Goal: Find specific page/section: Find specific page/section

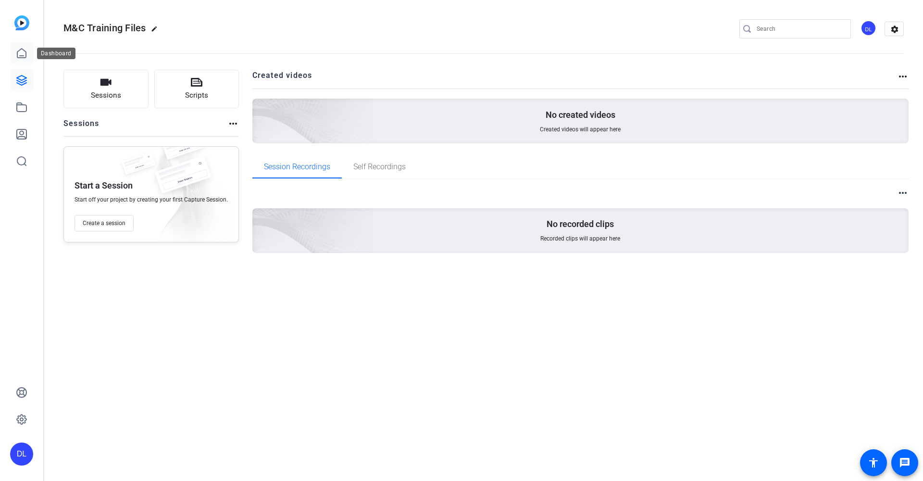
click at [19, 54] on icon at bounding box center [22, 54] width 12 height 12
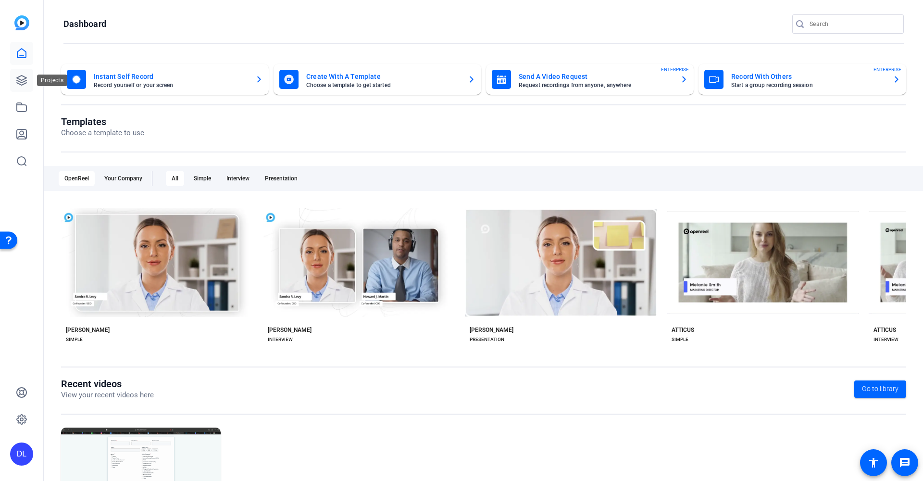
click at [23, 86] on icon at bounding box center [22, 80] width 12 height 12
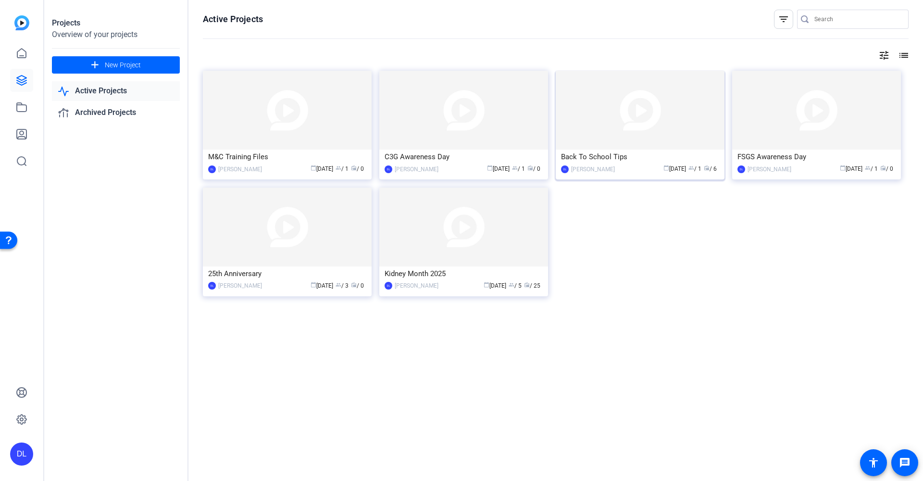
click at [612, 97] on img at bounding box center [640, 110] width 169 height 79
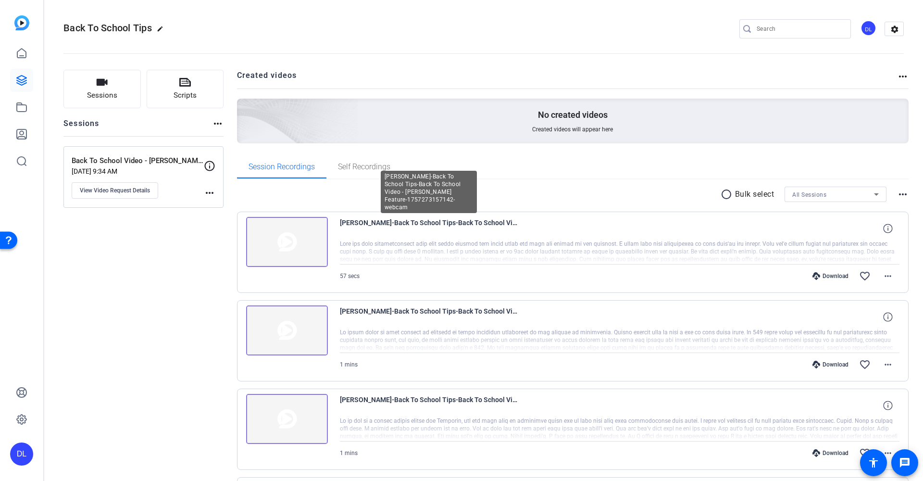
click at [479, 223] on span "[PERSON_NAME]-Back To School Tips-Back To School Video - [PERSON_NAME] Feature-…" at bounding box center [429, 228] width 178 height 23
click at [288, 245] on img at bounding box center [287, 242] width 82 height 50
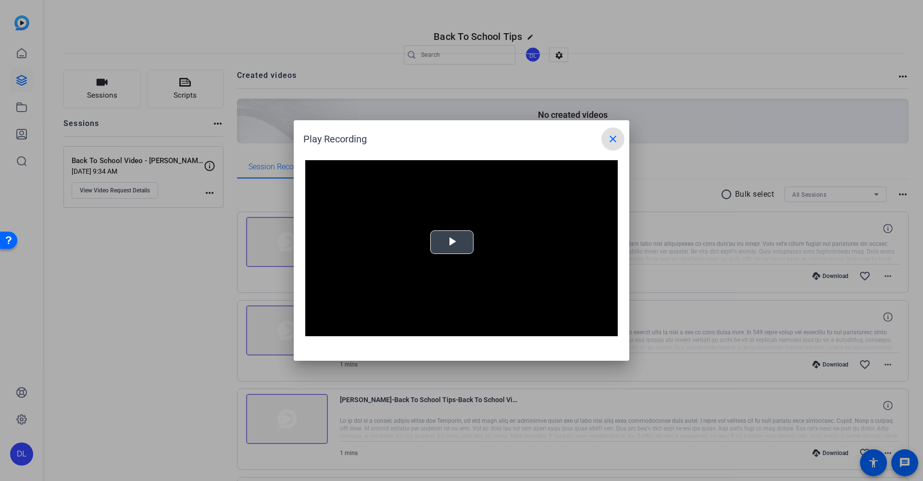
click at [452, 242] on span "Video Player" at bounding box center [452, 242] width 0 height 0
click at [613, 138] on mat-icon "close" at bounding box center [613, 139] width 12 height 12
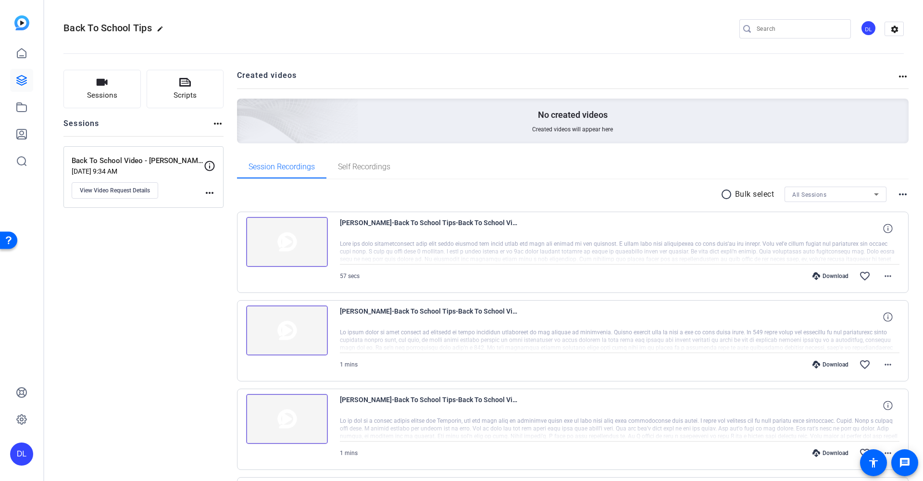
click at [857, 256] on div at bounding box center [620, 252] width 560 height 24
click at [883, 226] on icon at bounding box center [887, 227] width 9 height 9
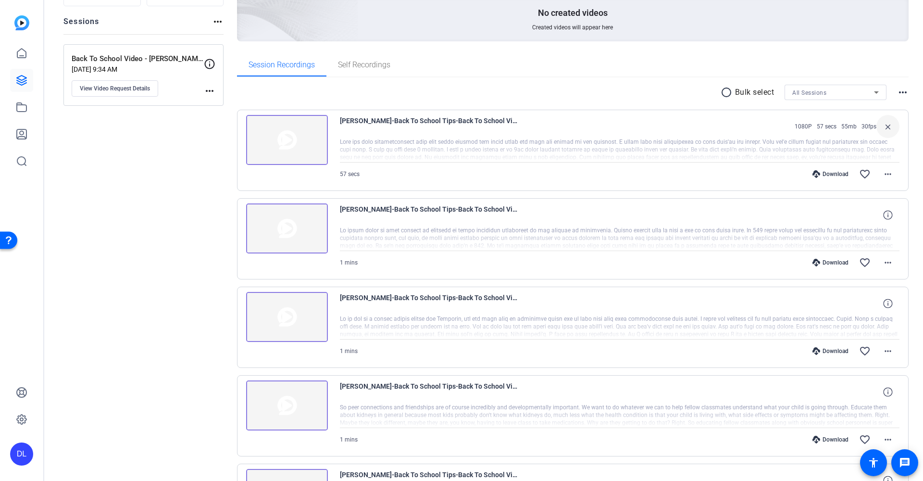
scroll to position [102, 0]
click at [140, 87] on span "View Video Request Details" at bounding box center [115, 88] width 70 height 8
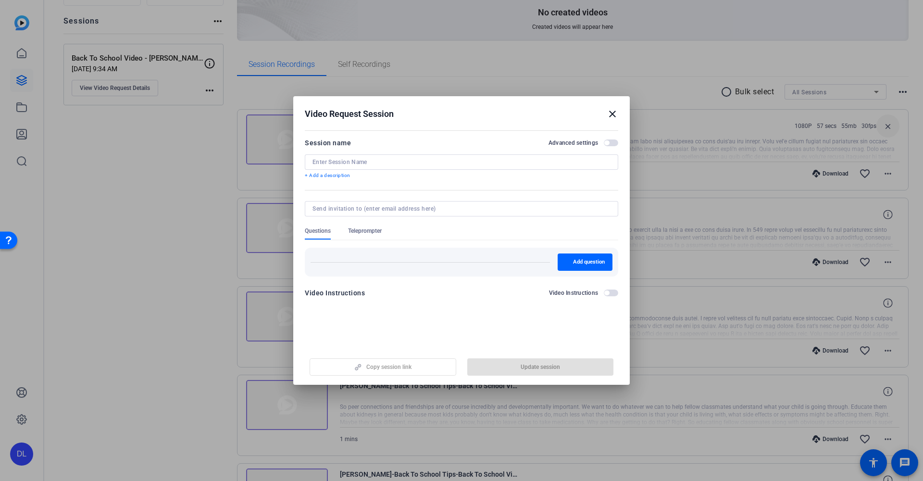
type input "Back To School Video - [PERSON_NAME] Feature"
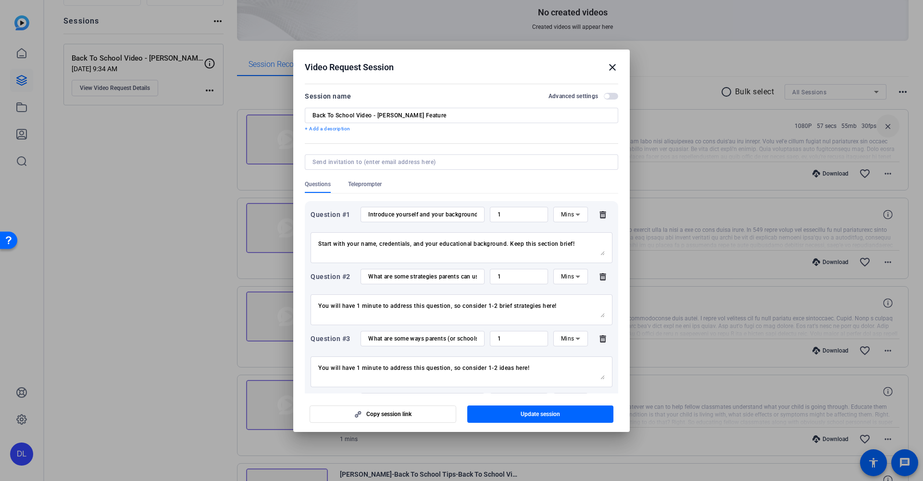
scroll to position [0, 0]
click at [608, 67] on mat-icon "close" at bounding box center [612, 68] width 12 height 12
